Goal: Check status

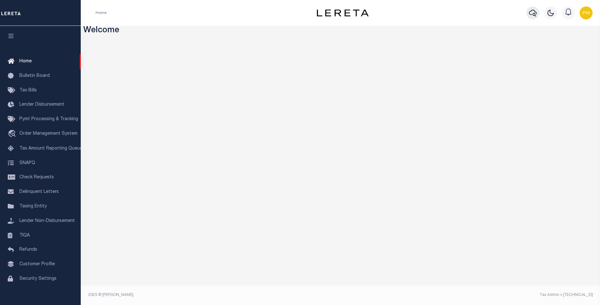
click at [534, 13] on icon "button" at bounding box center [533, 13] width 8 height 8
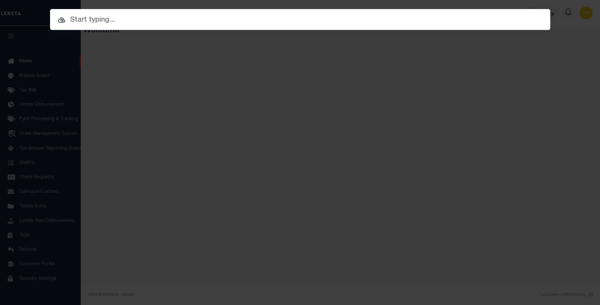
paste input "0159105"
type input "0159105"
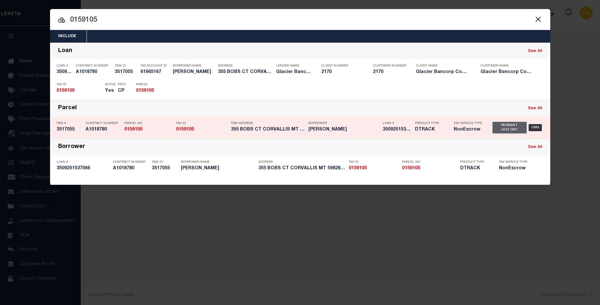
click at [508, 129] on div "Payment History" at bounding box center [509, 128] width 35 height 12
